Goal: Check status: Check status

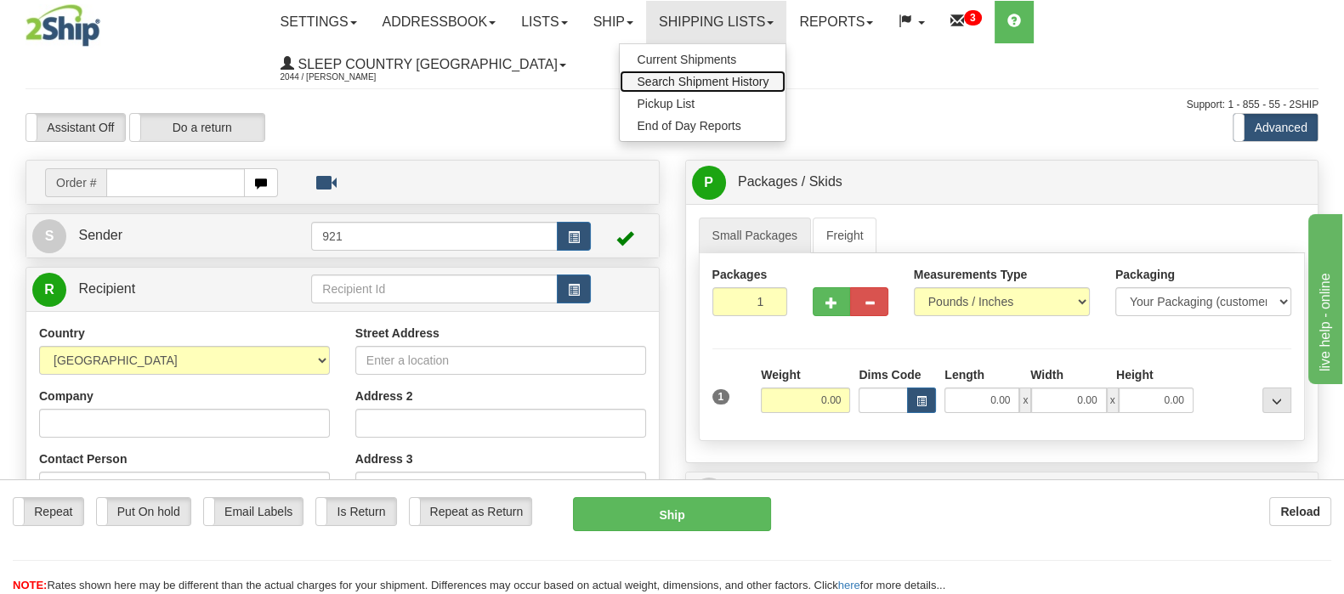
click at [769, 82] on span "Search Shipment History" at bounding box center [703, 82] width 132 height 14
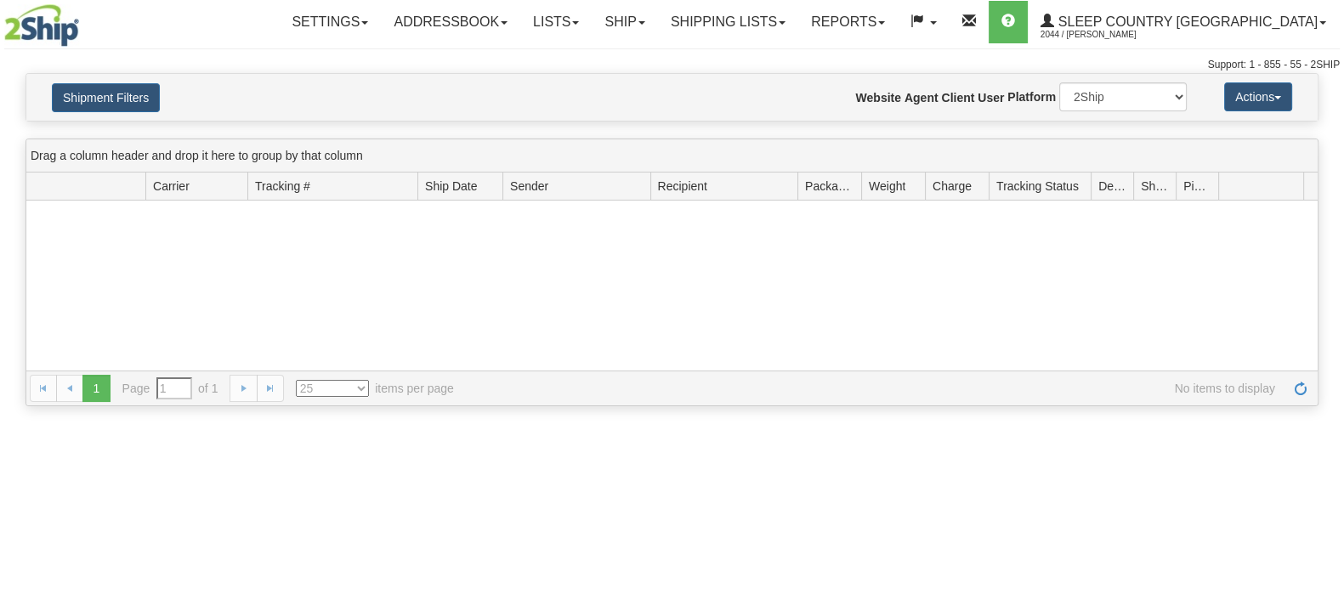
type input "From [DATE] To [DATE]"
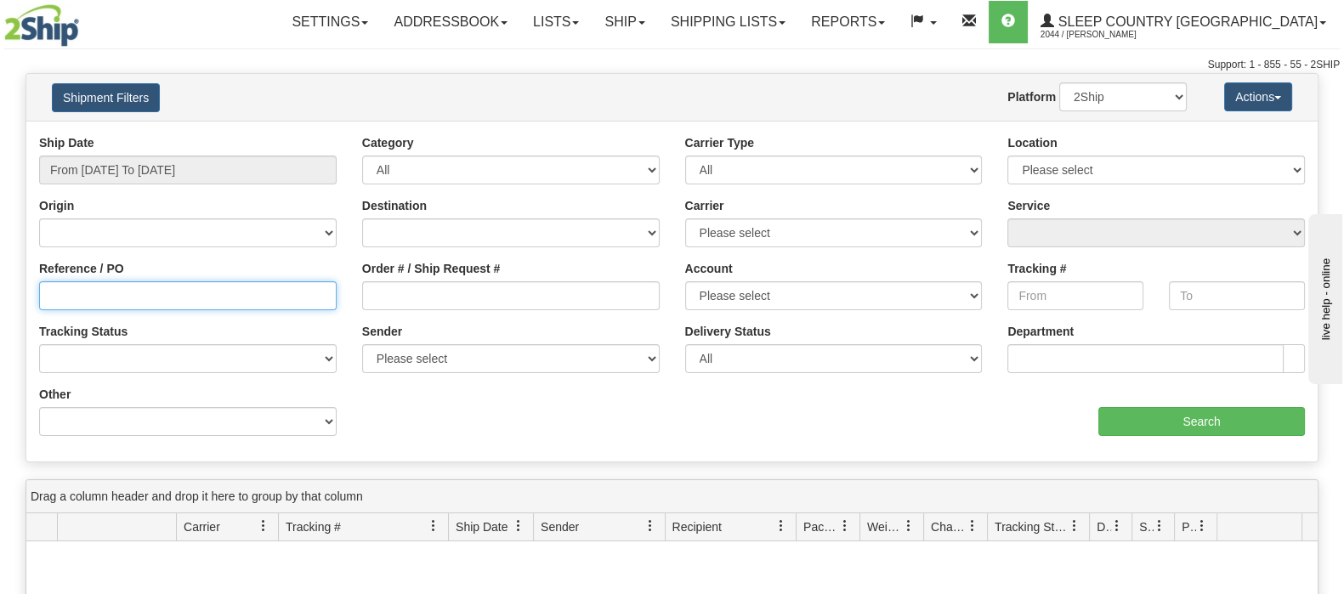
click at [93, 299] on input "Reference / PO" at bounding box center [188, 295] width 298 height 29
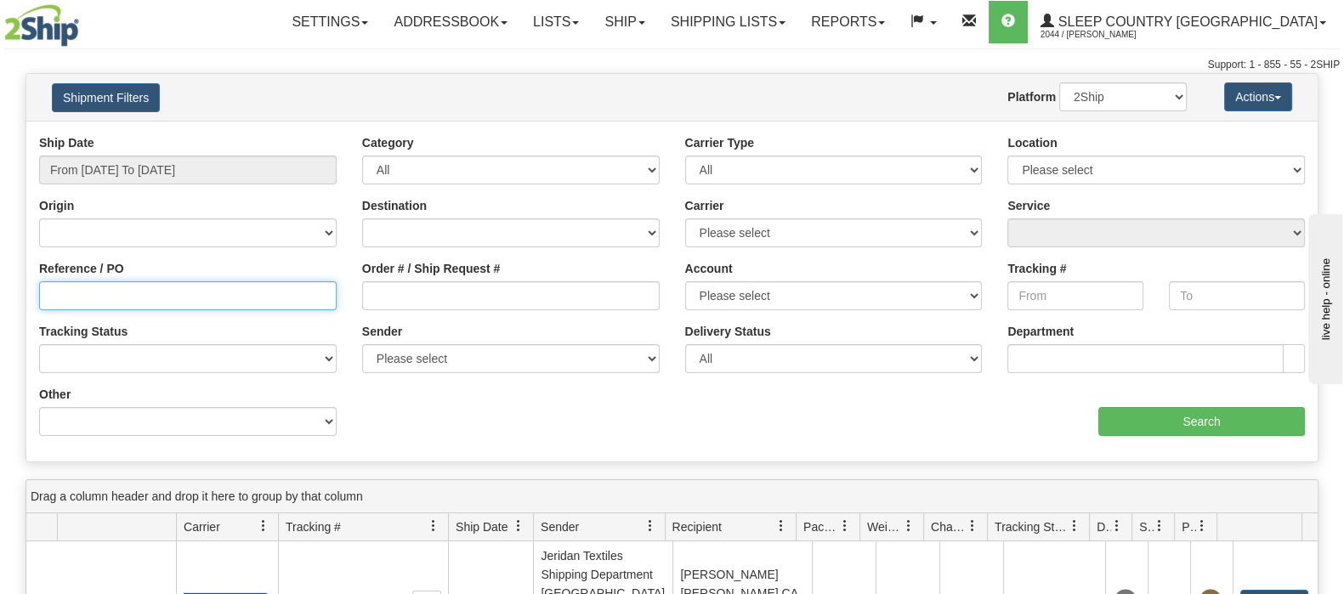
paste input "9002I077614"
type input "9002I077614"
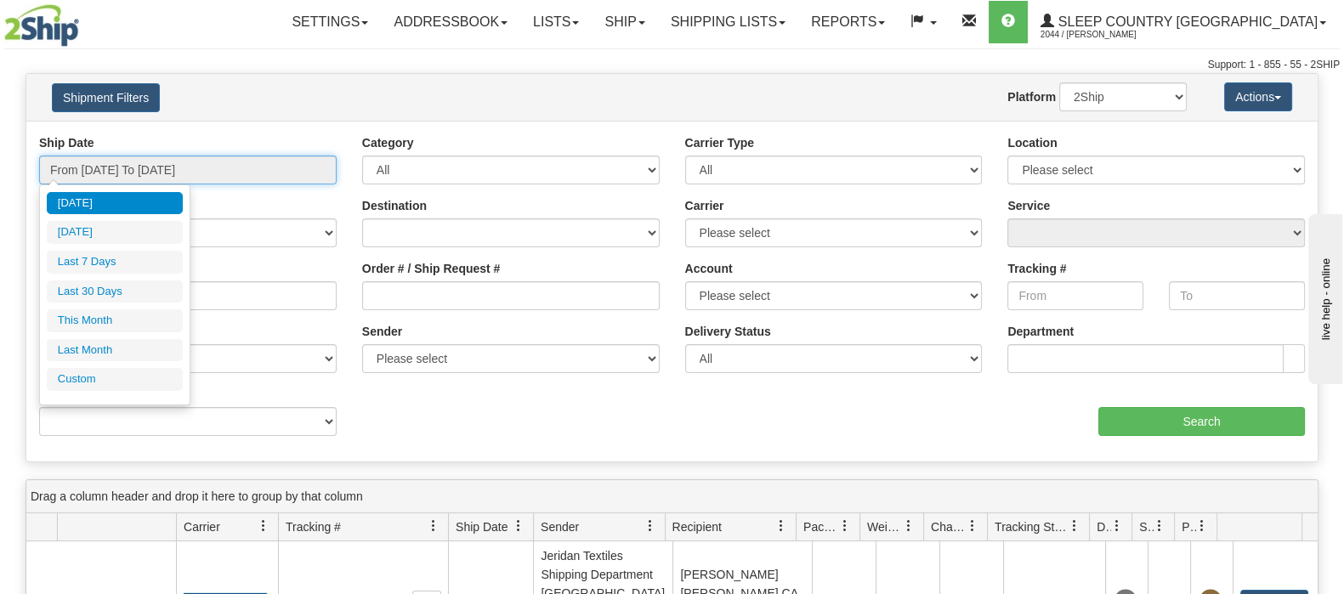
click at [157, 160] on input "From [DATE] To [DATE]" at bounding box center [188, 170] width 298 height 29
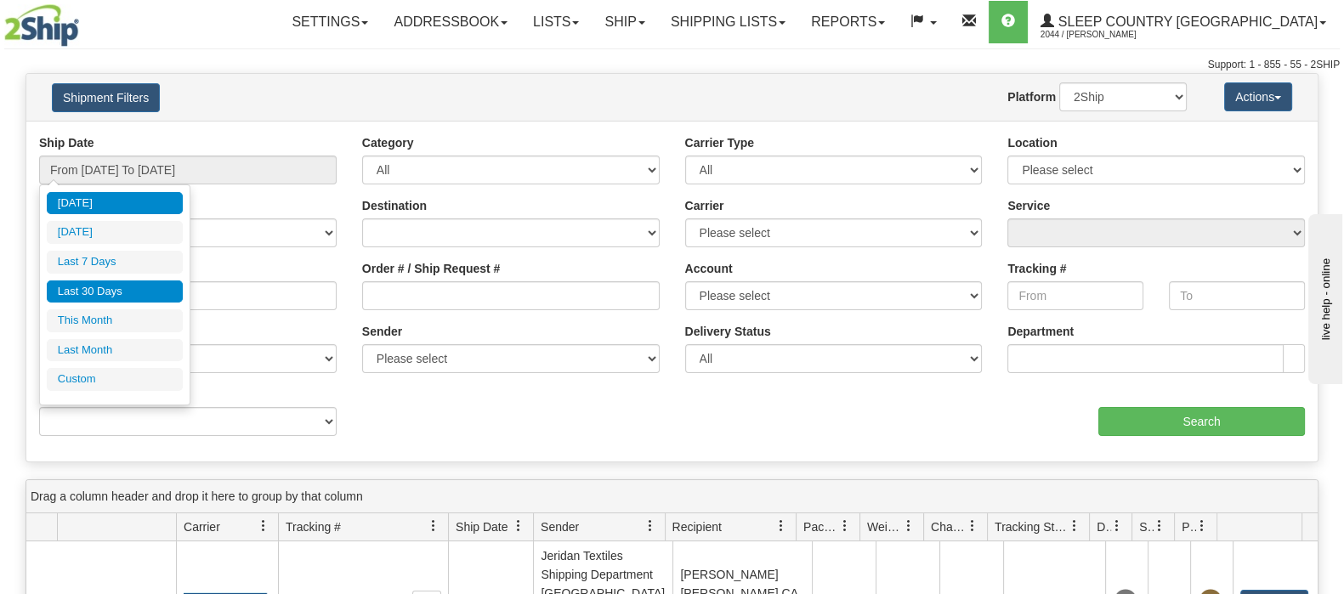
click at [96, 287] on li "Last 30 Days" at bounding box center [115, 292] width 136 height 23
type input "From [DATE] To [DATE]"
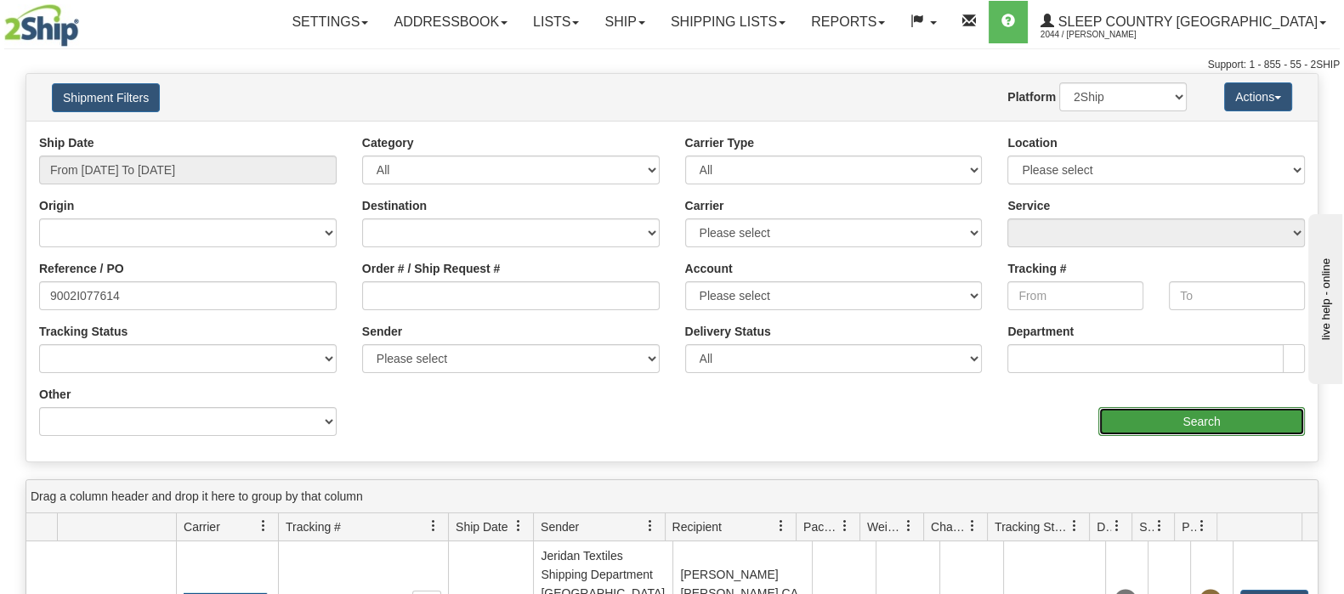
click at [1219, 418] on input "Search" at bounding box center [1202, 421] width 207 height 29
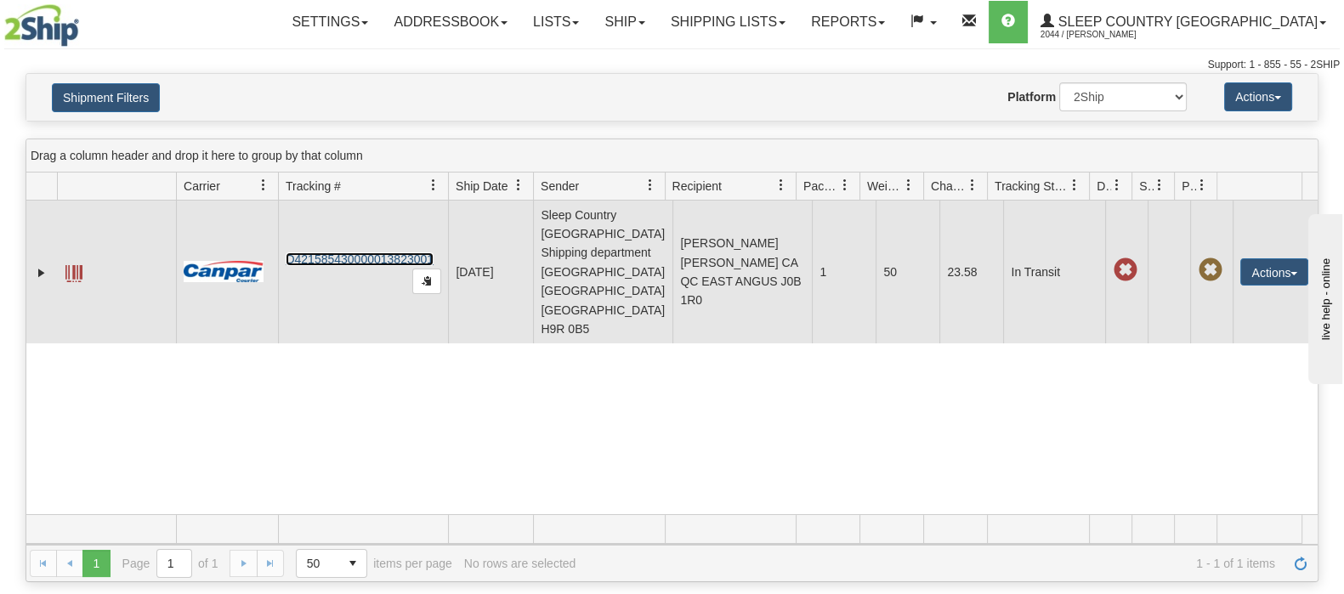
click at [319, 253] on link "D421585430000013823001" at bounding box center [360, 260] width 148 height 14
